Goal: Use online tool/utility: Utilize a website feature to perform a specific function

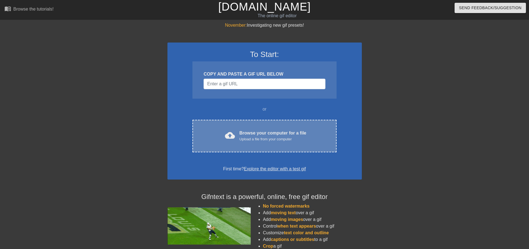
click at [239, 128] on div "cloud_upload Browse your computer for a file Upload a file from your computer C…" at bounding box center [264, 136] width 144 height 32
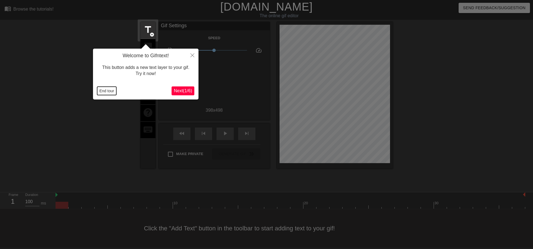
click at [110, 94] on button "End tour" at bounding box center [106, 91] width 19 height 8
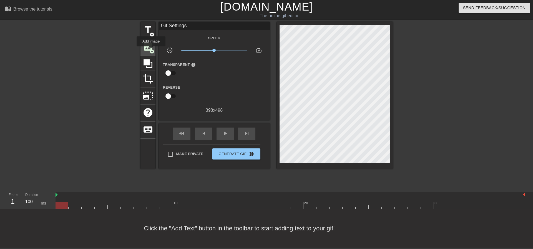
click at [151, 50] on span "add_circle" at bounding box center [152, 51] width 5 height 5
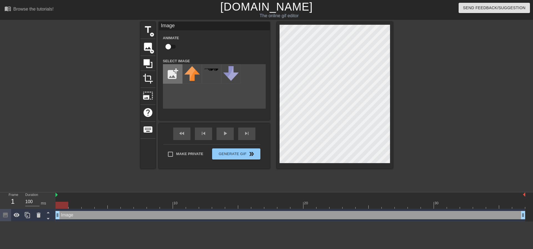
click at [174, 68] on input "file" at bounding box center [172, 73] width 19 height 19
type input "C:\fakepath\lpareja@energyogre.com.png"
click at [189, 76] on img at bounding box center [192, 74] width 16 height 16
click at [168, 45] on input "checkbox" at bounding box center [168, 46] width 32 height 11
checkbox input "true"
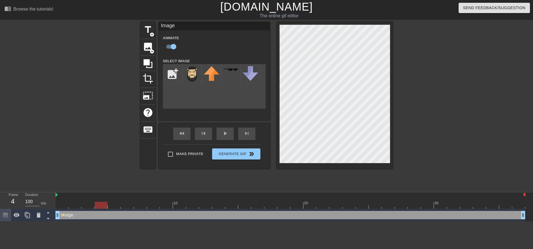
drag, startPoint x: 66, startPoint y: 205, endPoint x: 98, endPoint y: 210, distance: 32.6
click at [98, 210] on div "10 20 30 Image drag_handle drag_handle lens" at bounding box center [295, 206] width 478 height 29
drag, startPoint x: 98, startPoint y: 205, endPoint x: 142, endPoint y: 207, distance: 44.5
click at [142, 207] on div at bounding box center [140, 205] width 13 height 7
drag, startPoint x: 145, startPoint y: 205, endPoint x: 163, endPoint y: 205, distance: 18.6
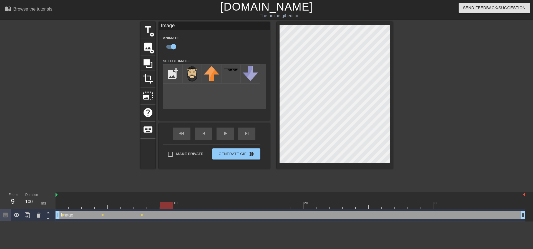
click at [163, 205] on div at bounding box center [166, 205] width 13 height 7
drag, startPoint x: 170, startPoint y: 205, endPoint x: 189, endPoint y: 204, distance: 19.5
click at [189, 204] on div at bounding box center [192, 205] width 13 height 7
drag, startPoint x: 192, startPoint y: 206, endPoint x: 217, endPoint y: 207, distance: 24.4
click at [217, 207] on div at bounding box center [218, 205] width 13 height 7
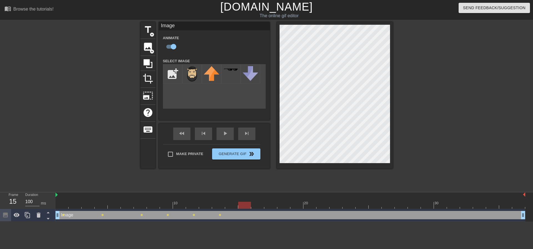
drag, startPoint x: 221, startPoint y: 205, endPoint x: 242, endPoint y: 203, distance: 22.0
click at [242, 203] on div at bounding box center [244, 205] width 13 height 7
drag, startPoint x: 242, startPoint y: 206, endPoint x: 266, endPoint y: 206, distance: 23.3
click at [266, 206] on div at bounding box center [270, 205] width 13 height 7
drag, startPoint x: 273, startPoint y: 204, endPoint x: 294, endPoint y: 204, distance: 20.8
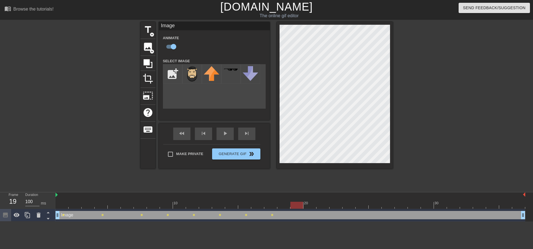
click at [294, 204] on div at bounding box center [296, 205] width 13 height 7
drag, startPoint x: 304, startPoint y: 203, endPoint x: 324, endPoint y: 203, distance: 20.3
click at [324, 203] on div at bounding box center [323, 205] width 13 height 7
drag, startPoint x: 324, startPoint y: 207, endPoint x: 346, endPoint y: 206, distance: 22.5
click at [346, 206] on div at bounding box center [349, 205] width 13 height 7
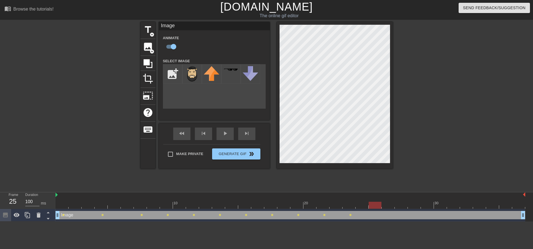
drag, startPoint x: 351, startPoint y: 206, endPoint x: 370, endPoint y: 205, distance: 19.5
click at [370, 205] on div at bounding box center [375, 205] width 13 height 7
drag, startPoint x: 378, startPoint y: 206, endPoint x: 401, endPoint y: 206, distance: 23.3
click at [401, 206] on div at bounding box center [401, 205] width 13 height 7
drag, startPoint x: 406, startPoint y: 204, endPoint x: 424, endPoint y: 204, distance: 18.3
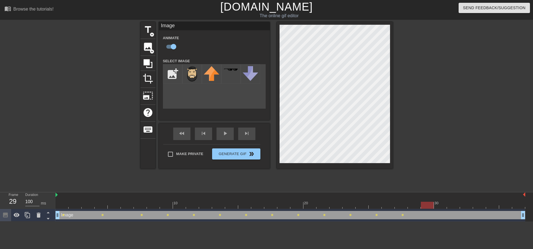
click at [424, 204] on div at bounding box center [427, 205] width 13 height 7
drag, startPoint x: 429, startPoint y: 206, endPoint x: 449, endPoint y: 205, distance: 20.0
click at [449, 205] on div at bounding box center [453, 205] width 13 height 7
drag, startPoint x: 454, startPoint y: 206, endPoint x: 475, endPoint y: 205, distance: 21.1
click at [475, 205] on div at bounding box center [479, 205] width 13 height 7
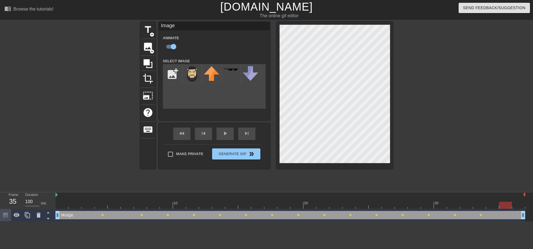
drag, startPoint x: 484, startPoint y: 205, endPoint x: 502, endPoint y: 205, distance: 17.5
click at [502, 205] on div at bounding box center [505, 205] width 13 height 7
drag, startPoint x: 510, startPoint y: 205, endPoint x: 518, endPoint y: 204, distance: 7.8
click at [518, 204] on div at bounding box center [518, 205] width 13 height 7
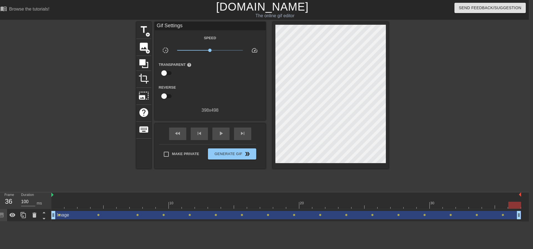
drag, startPoint x: 513, startPoint y: 203, endPoint x: 521, endPoint y: 203, distance: 8.1
click at [521, 203] on div at bounding box center [514, 205] width 13 height 7
click at [217, 134] on div "play_arrow" at bounding box center [220, 133] width 17 height 12
click at [233, 155] on span "Generate Gif double_arrow" at bounding box center [232, 154] width 44 height 7
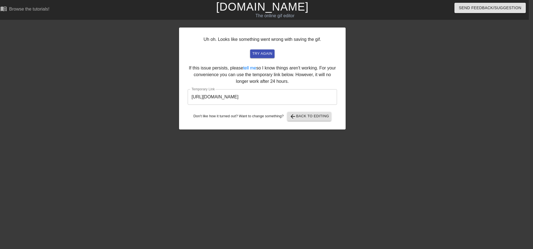
click at [248, 99] on input "[URL][DOMAIN_NAME]" at bounding box center [262, 97] width 149 height 16
